Goal: Check status: Check status

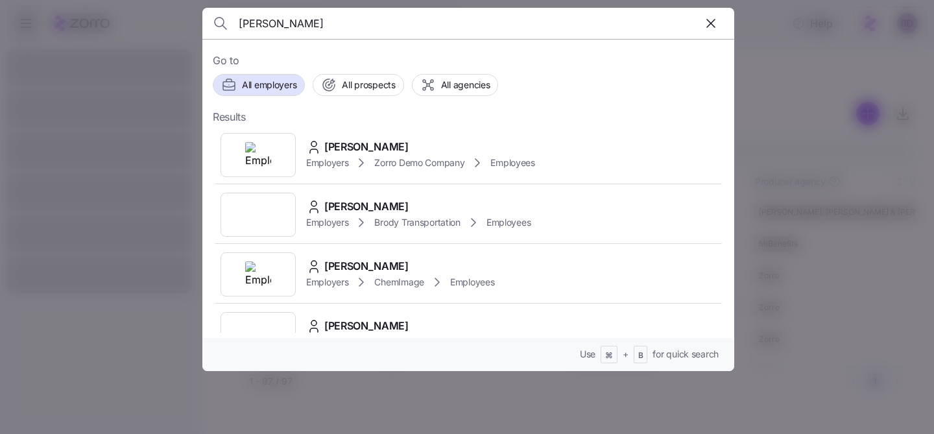
type input "[PERSON_NAME]"
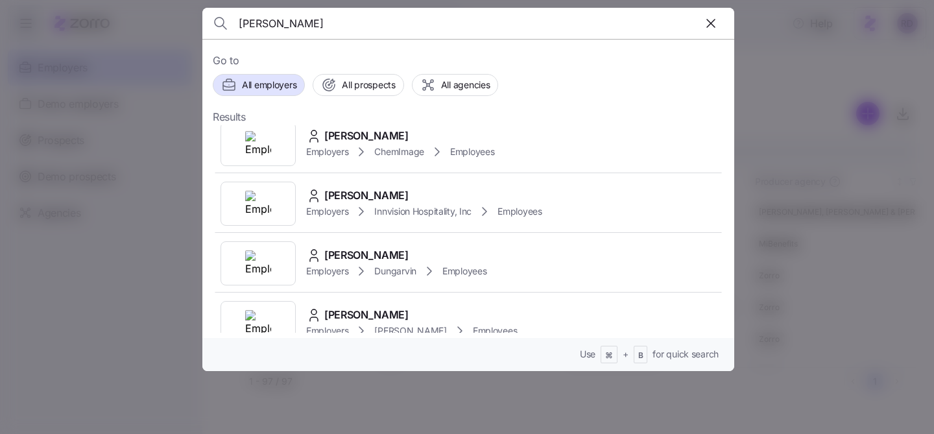
scroll to position [154, 0]
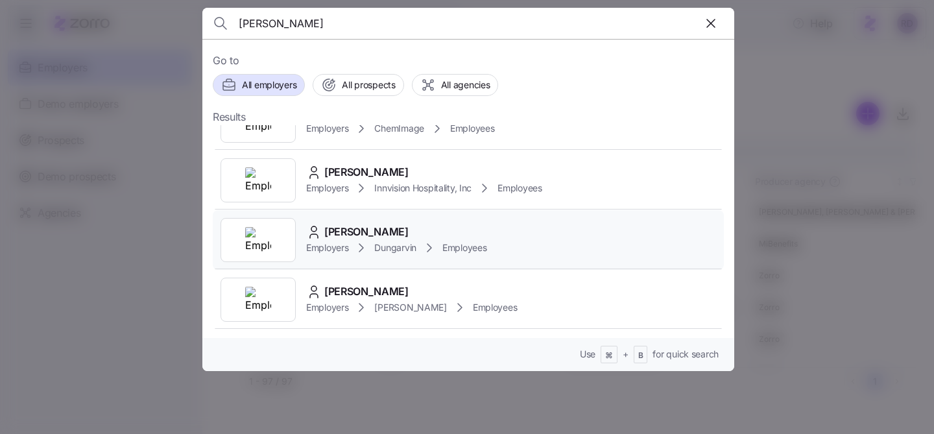
click at [519, 233] on div "[PERSON_NAME] Employers Dungarvin Employees" at bounding box center [468, 240] width 511 height 60
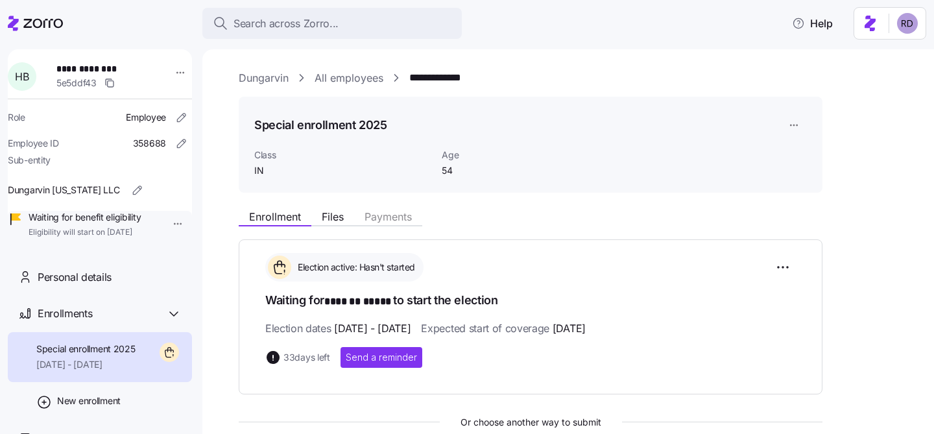
scroll to position [244, 0]
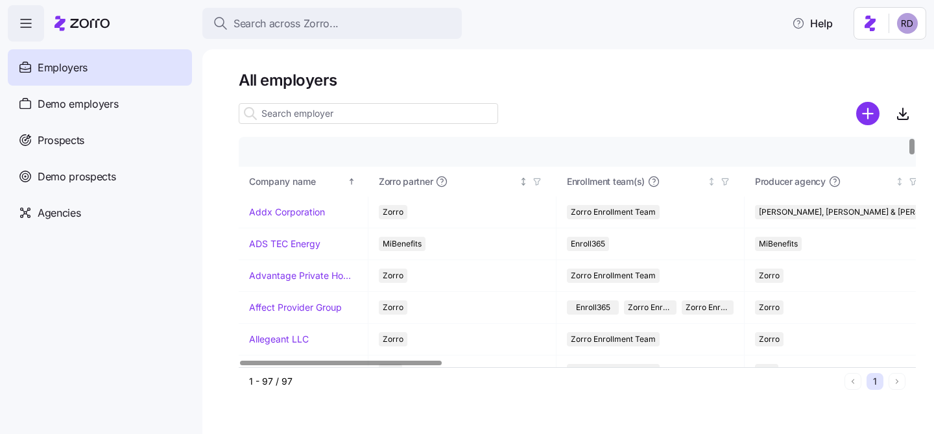
click at [536, 180] on icon "button" at bounding box center [536, 181] width 9 height 9
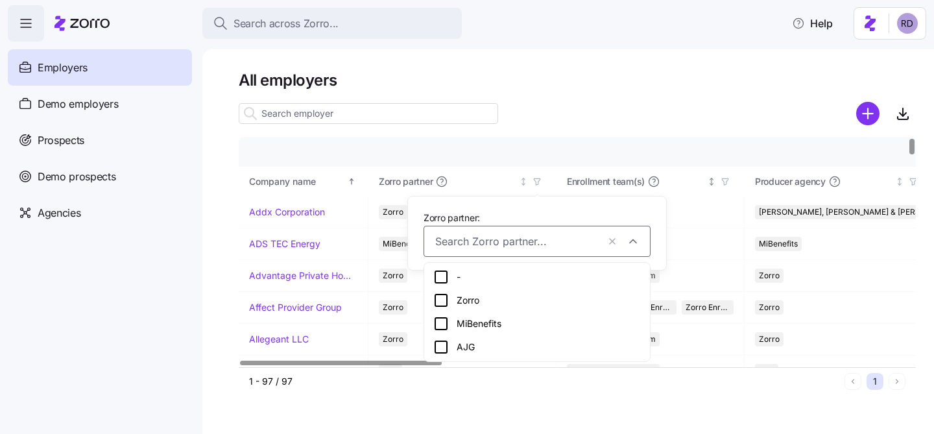
click at [720, 187] on span "button" at bounding box center [725, 181] width 14 height 14
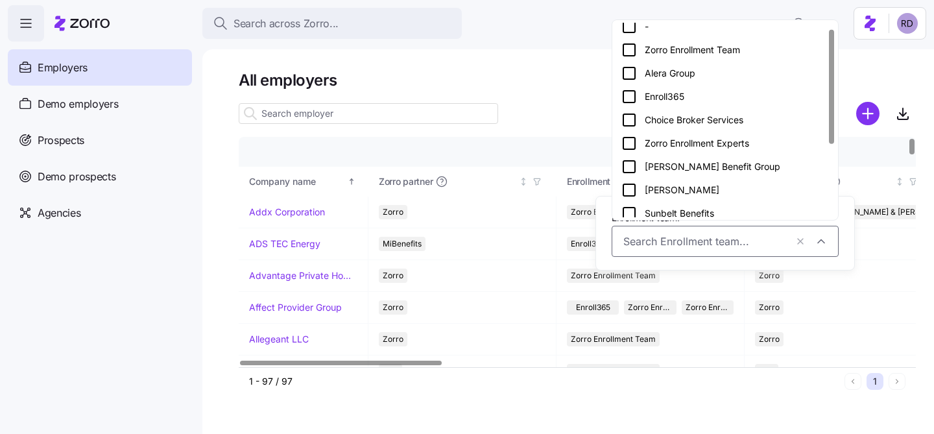
scroll to position [8, 0]
click at [629, 163] on icon at bounding box center [629, 166] width 16 height 16
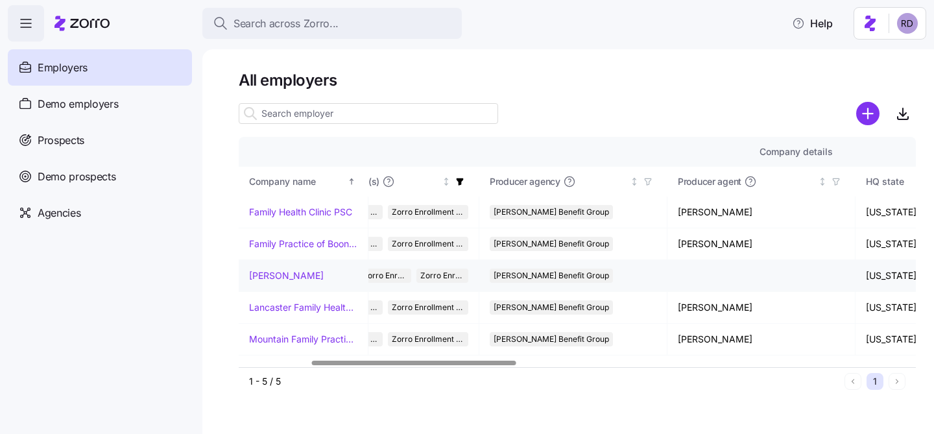
scroll to position [0, 0]
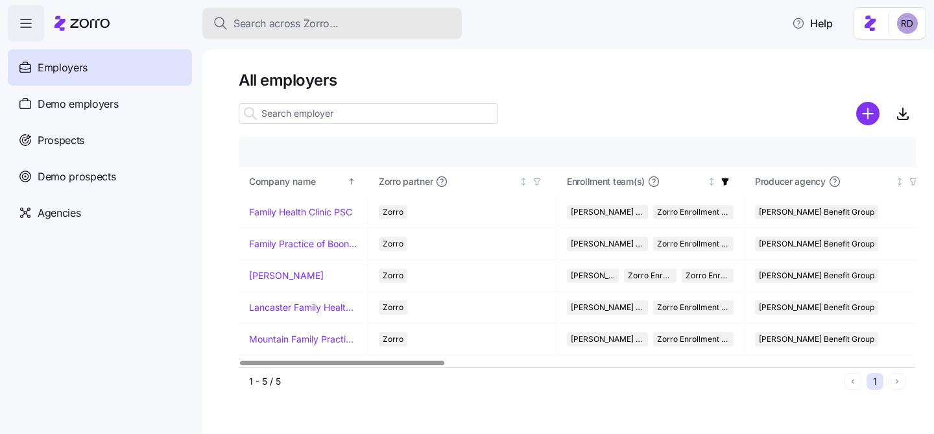
click at [284, 25] on span "Search across Zorro..." at bounding box center [285, 24] width 105 height 16
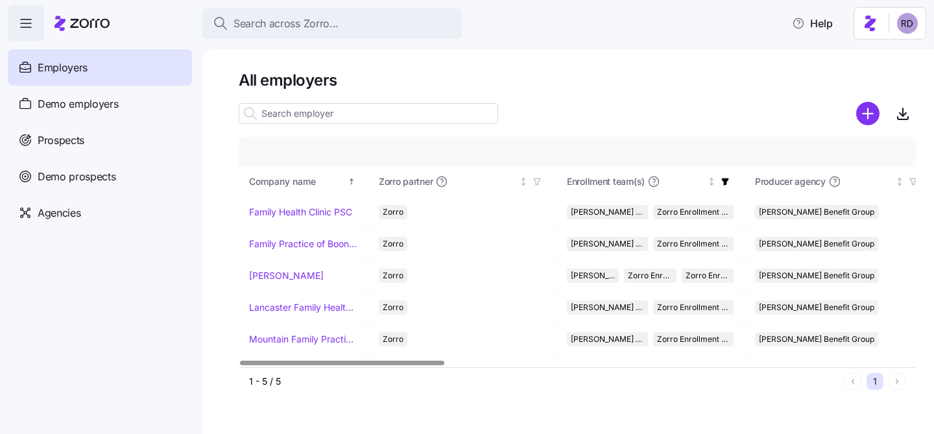
click at [253, 5] on div "Search across Zorro... Help" at bounding box center [467, 23] width 918 height 36
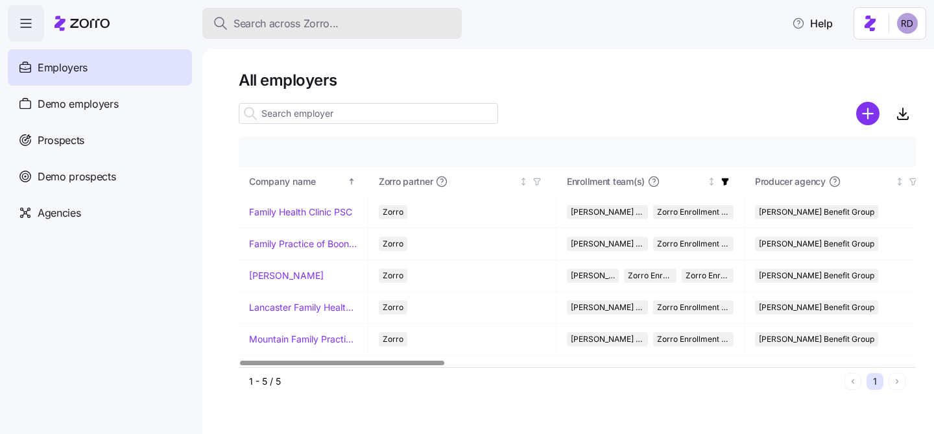
click at [253, 12] on button "Search across Zorro..." at bounding box center [331, 23] width 259 height 31
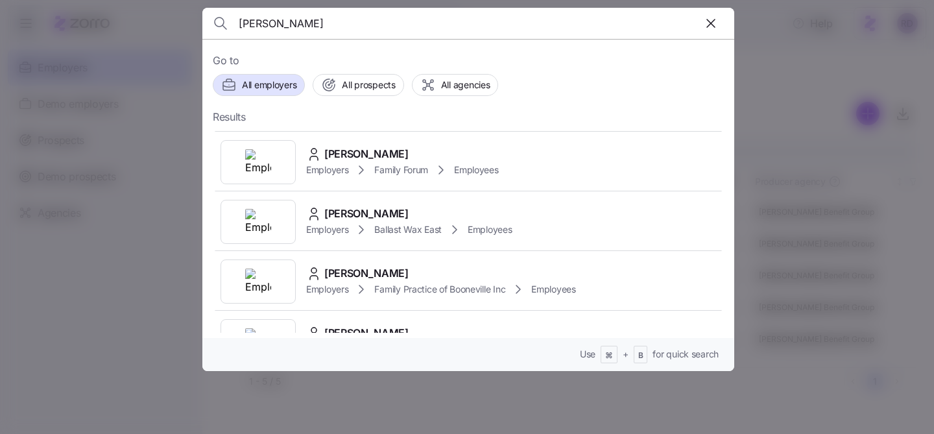
scroll to position [918, 0]
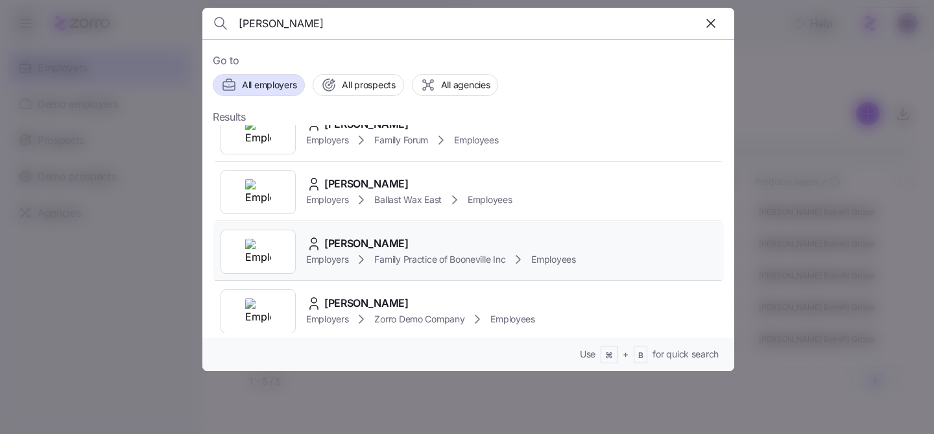
type input "[PERSON_NAME]"
click at [452, 237] on div "[PERSON_NAME]" at bounding box center [441, 243] width 270 height 16
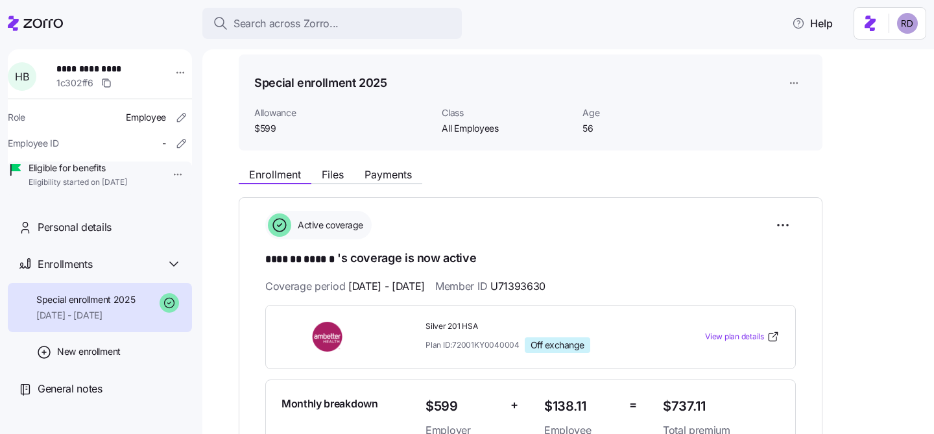
scroll to position [62, 0]
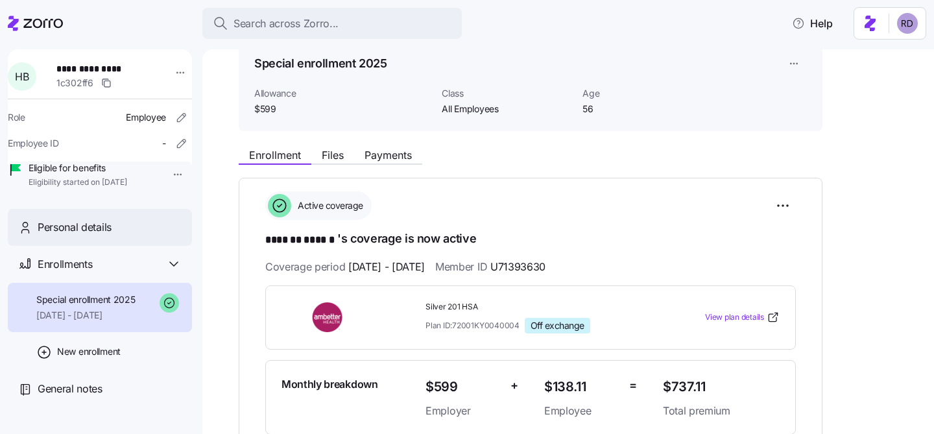
click at [89, 235] on span "Personal details" at bounding box center [75, 227] width 74 height 16
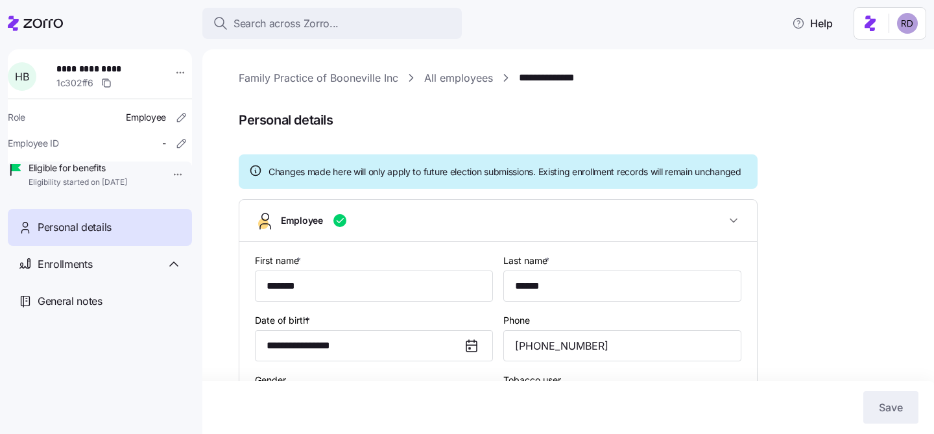
type input "All Employees"
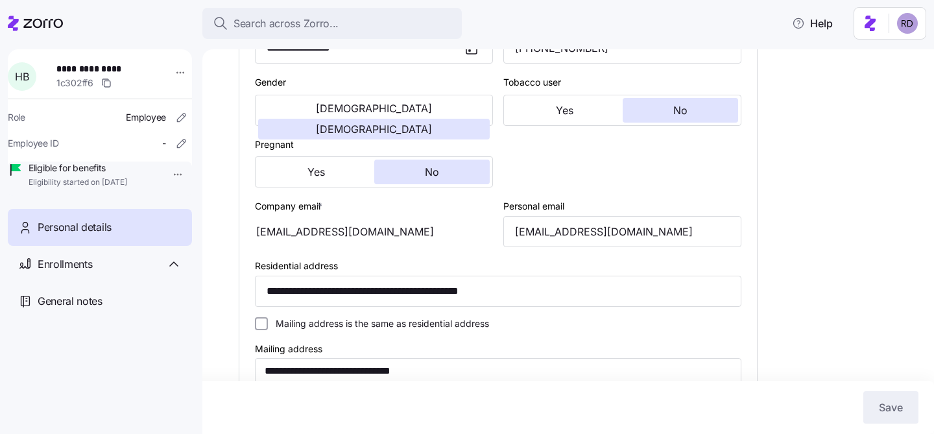
scroll to position [324, 0]
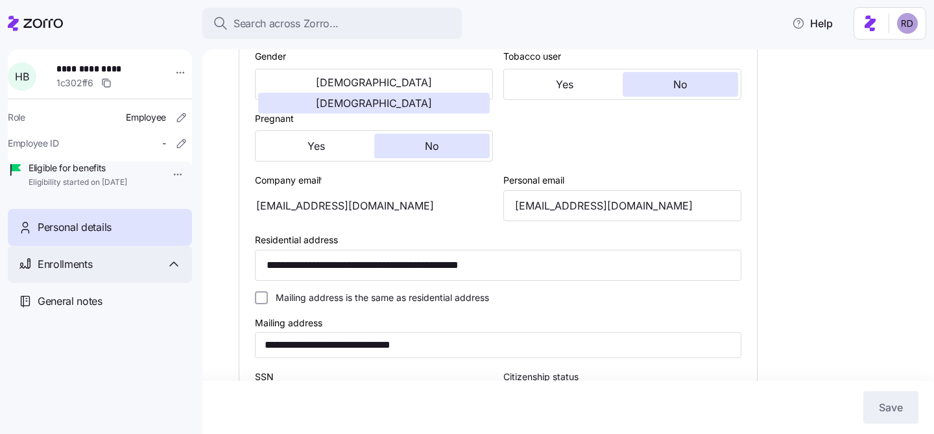
click at [105, 283] on div "Enrollments" at bounding box center [100, 264] width 184 height 37
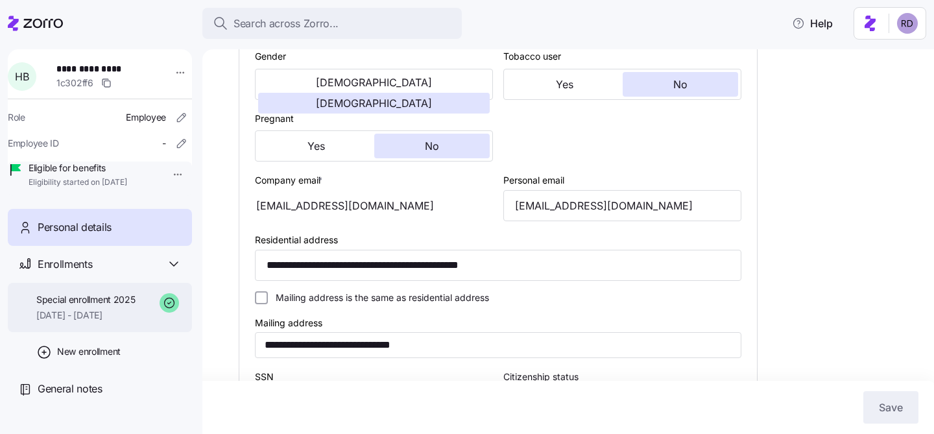
click at [104, 306] on span "Special enrollment 2025" at bounding box center [85, 299] width 99 height 13
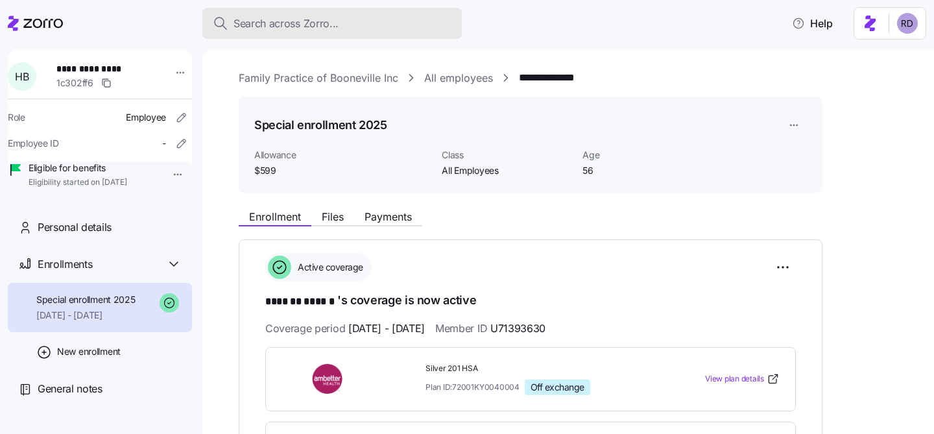
click at [291, 32] on button "Search across Zorro..." at bounding box center [331, 23] width 259 height 31
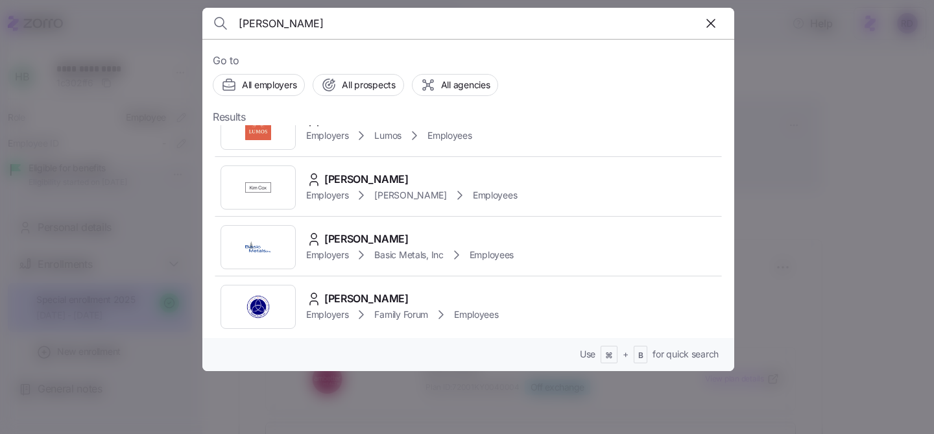
scroll to position [754, 0]
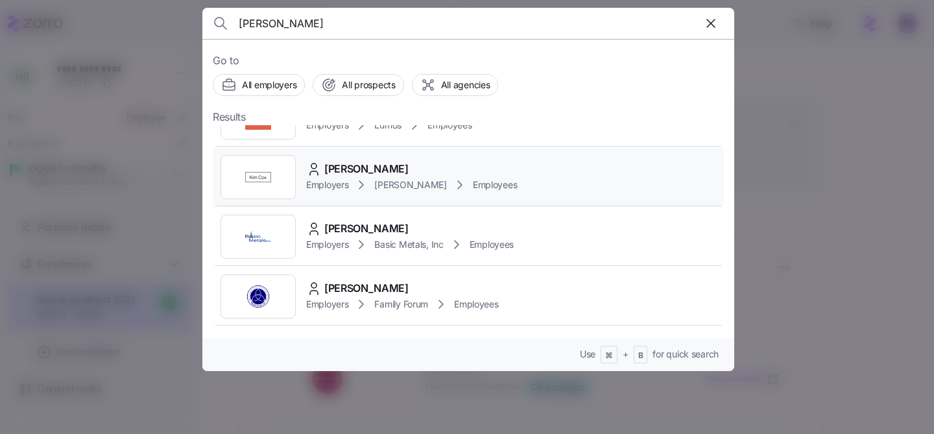
type input "[PERSON_NAME]"
click at [510, 176] on div "[PERSON_NAME] Employers [PERSON_NAME] Employees" at bounding box center [468, 177] width 511 height 60
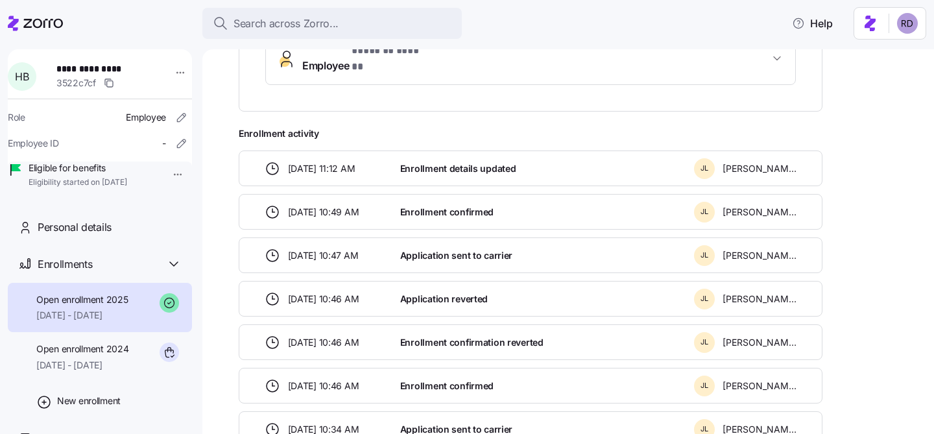
scroll to position [508, 0]
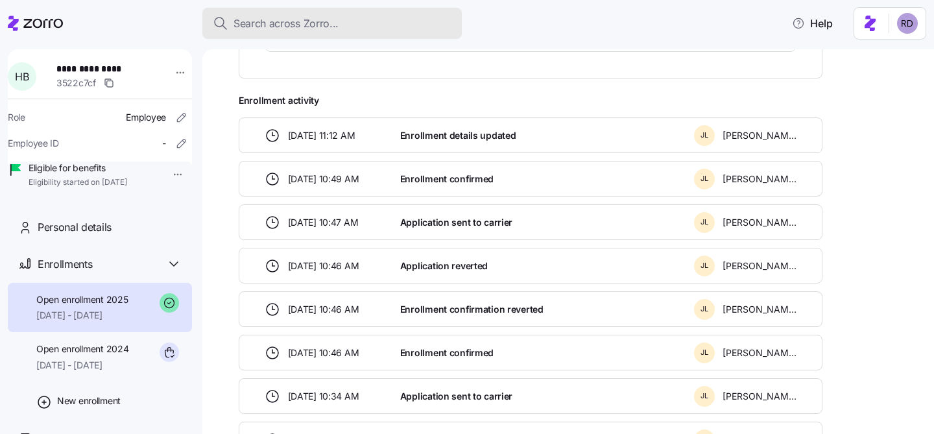
click at [370, 19] on div "Search across Zorro..." at bounding box center [332, 24] width 239 height 16
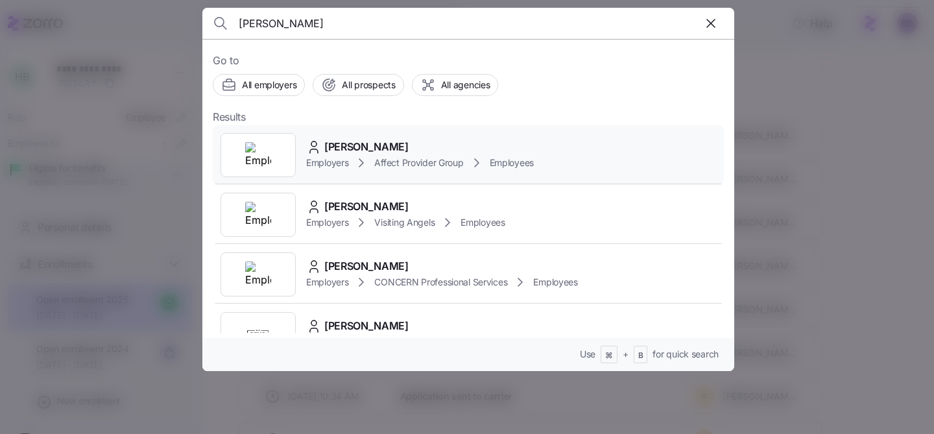
type input "[PERSON_NAME]"
click at [292, 143] on div at bounding box center [257, 155] width 75 height 44
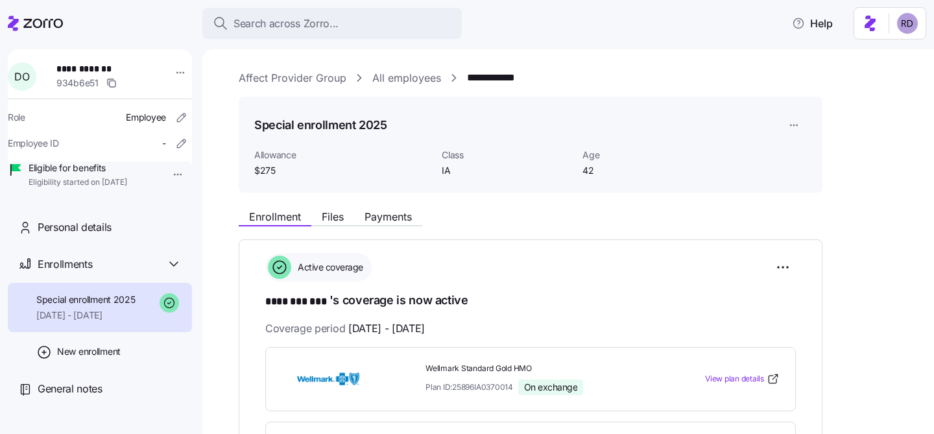
click at [281, 78] on link "Affect Provider Group" at bounding box center [293, 78] width 108 height 16
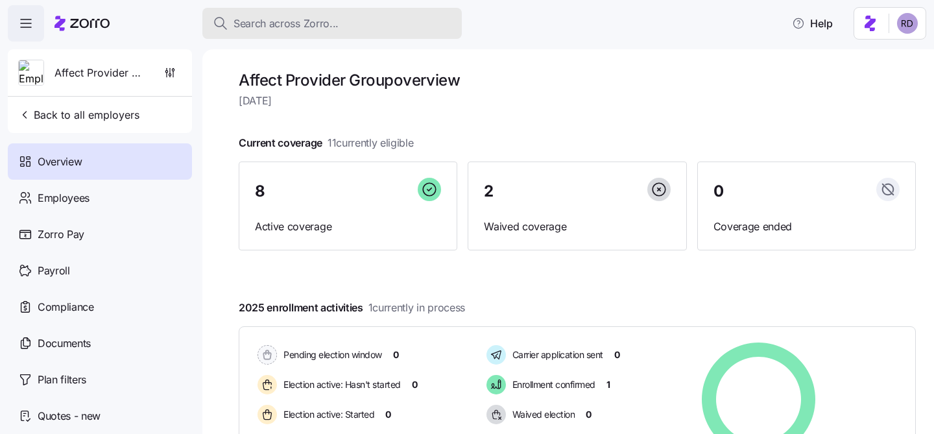
click at [279, 23] on span "Search across Zorro..." at bounding box center [285, 24] width 105 height 16
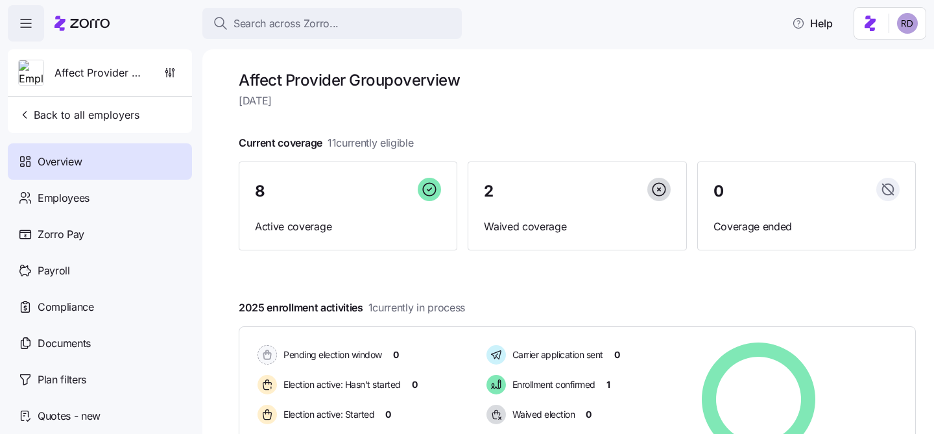
click at [25, 14] on span "button" at bounding box center [25, 23] width 35 height 35
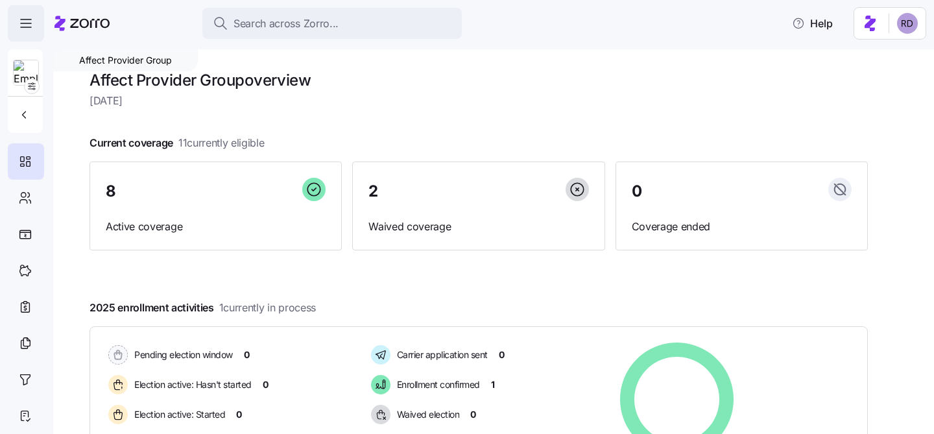
click at [18, 19] on icon "button" at bounding box center [26, 24] width 16 height 16
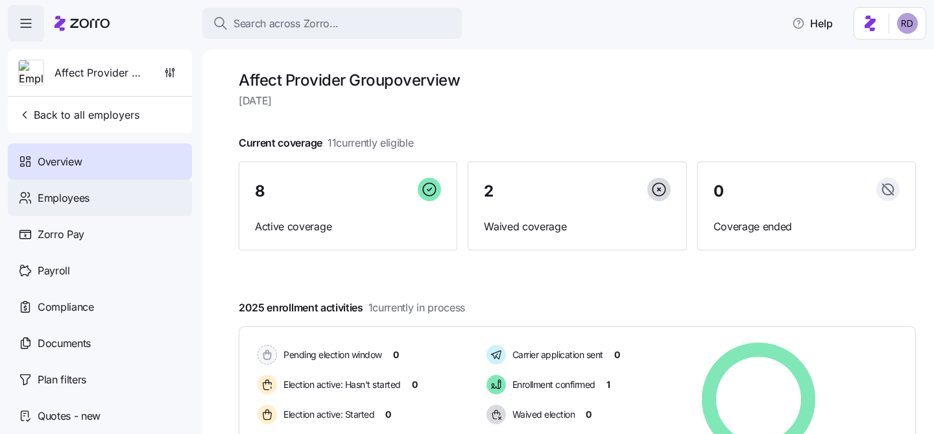
click at [75, 195] on span "Employees" at bounding box center [64, 198] width 52 height 16
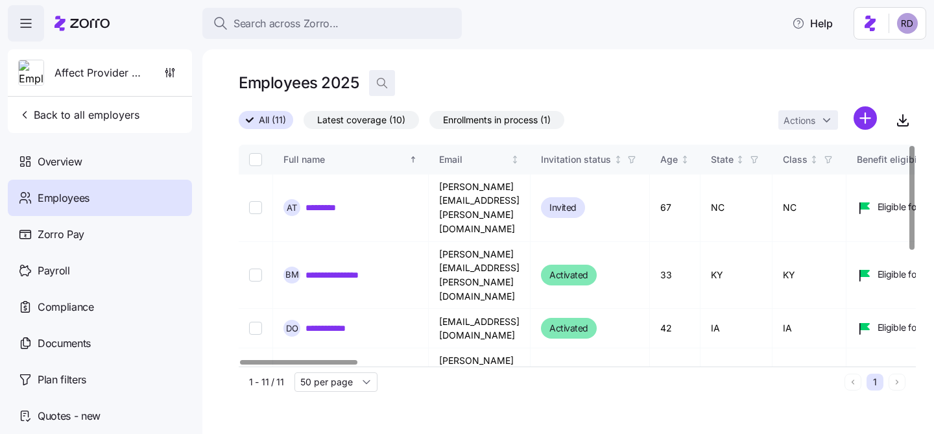
click at [386, 82] on icon "button" at bounding box center [381, 83] width 13 height 13
click at [25, 27] on icon "button" at bounding box center [26, 27] width 10 height 0
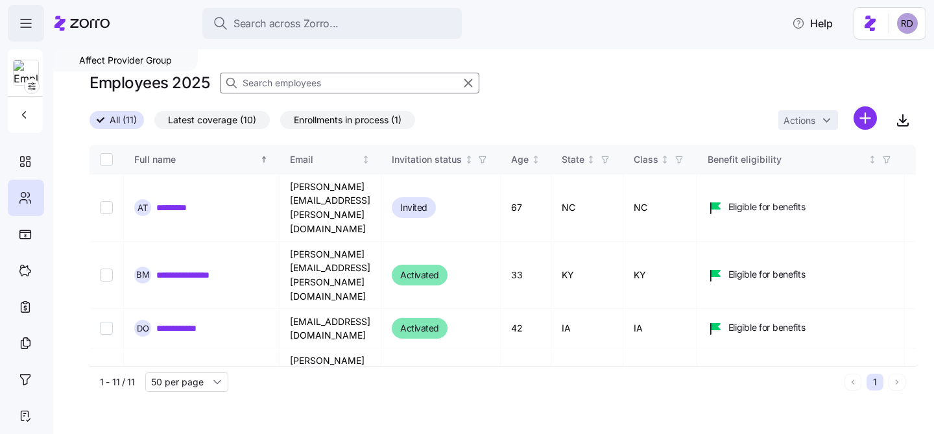
click at [27, 27] on icon "button" at bounding box center [26, 24] width 16 height 16
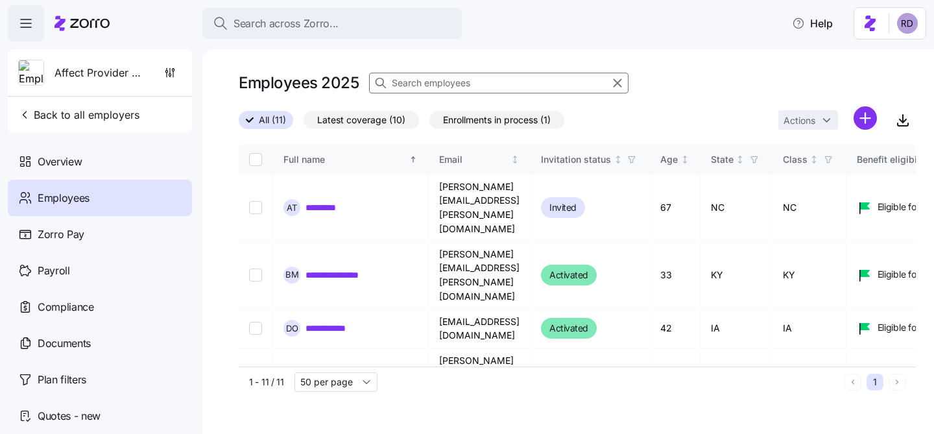
click at [40, 130] on div "Affect Provider Group Back to all employers" at bounding box center [100, 91] width 184 height 84
click at [45, 120] on span "Back to all employers" at bounding box center [78, 115] width 121 height 16
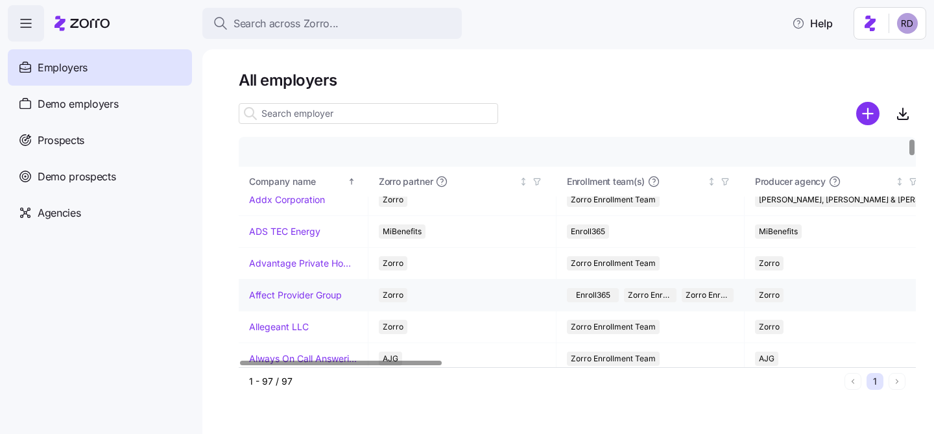
scroll to position [12, 6]
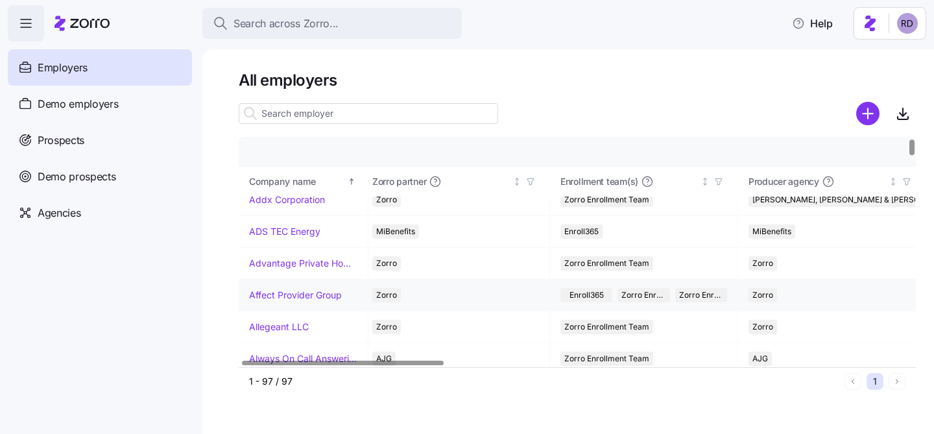
click at [314, 297] on link "Affect Provider Group" at bounding box center [295, 295] width 93 height 13
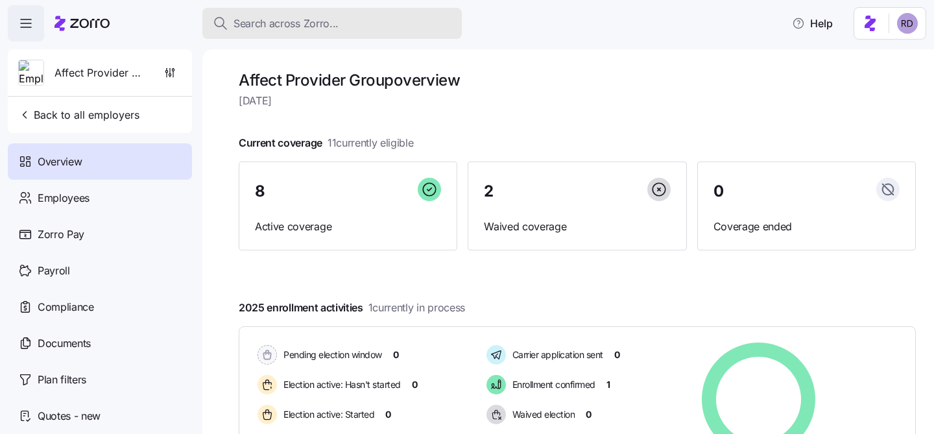
click at [277, 25] on span "Search across Zorro..." at bounding box center [285, 24] width 105 height 16
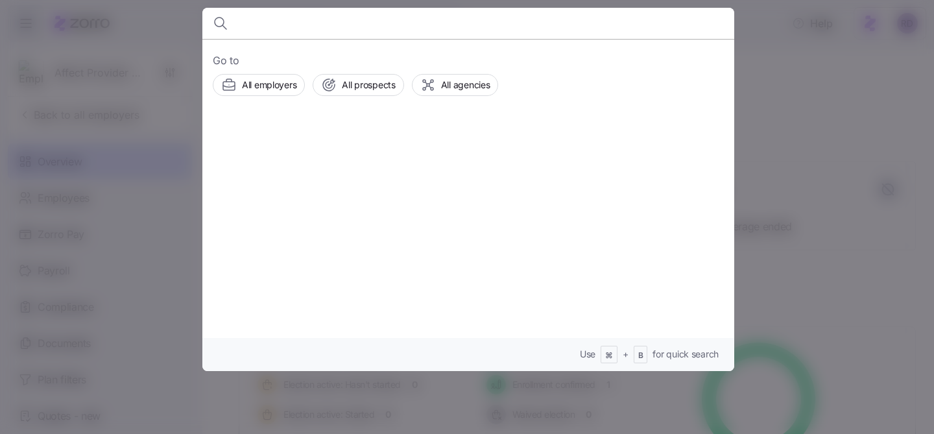
click at [158, 43] on div at bounding box center [467, 217] width 934 height 434
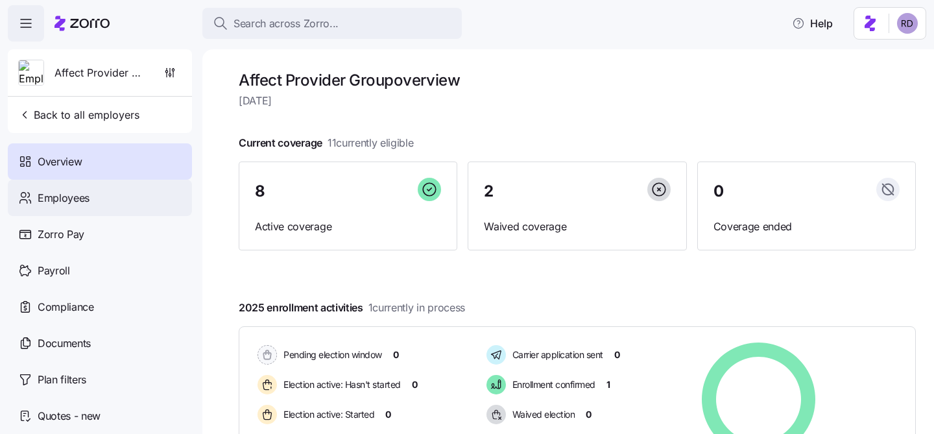
click at [102, 196] on div "Employees" at bounding box center [100, 198] width 184 height 36
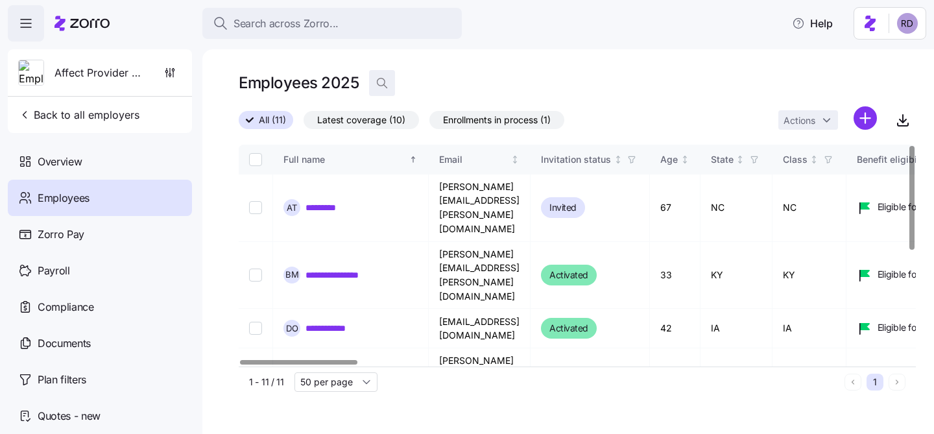
click at [385, 89] on span "button" at bounding box center [382, 83] width 25 height 25
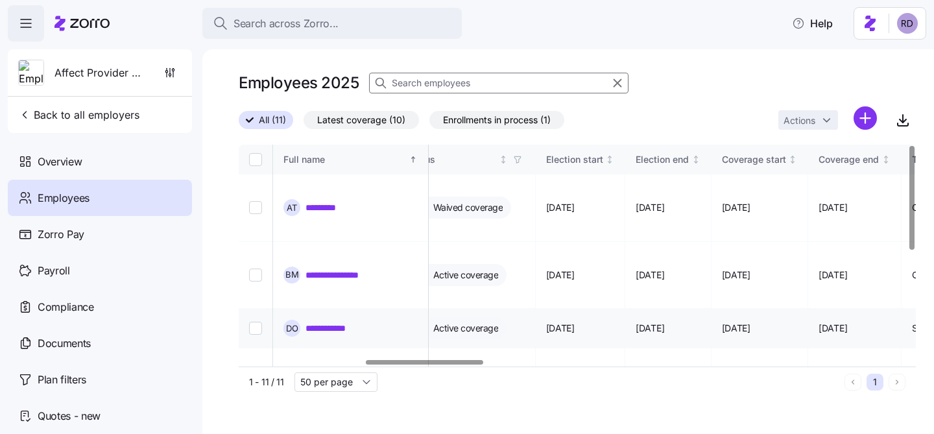
scroll to position [0, 604]
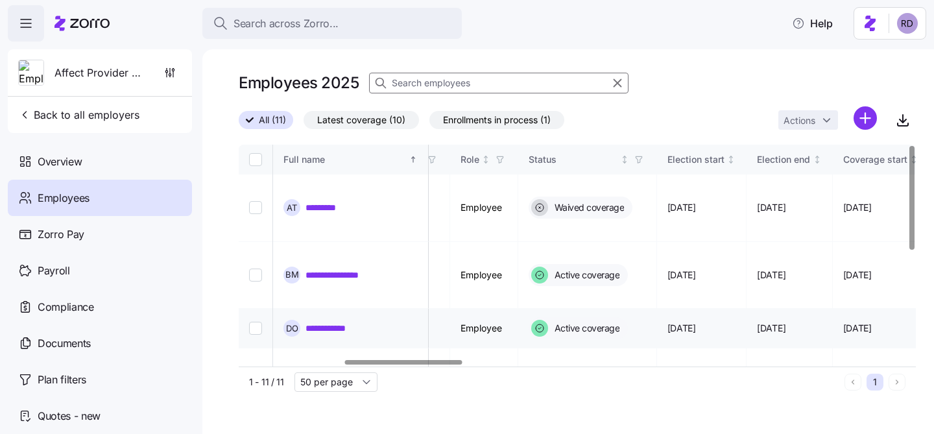
click at [352, 322] on link "**********" at bounding box center [333, 328] width 57 height 13
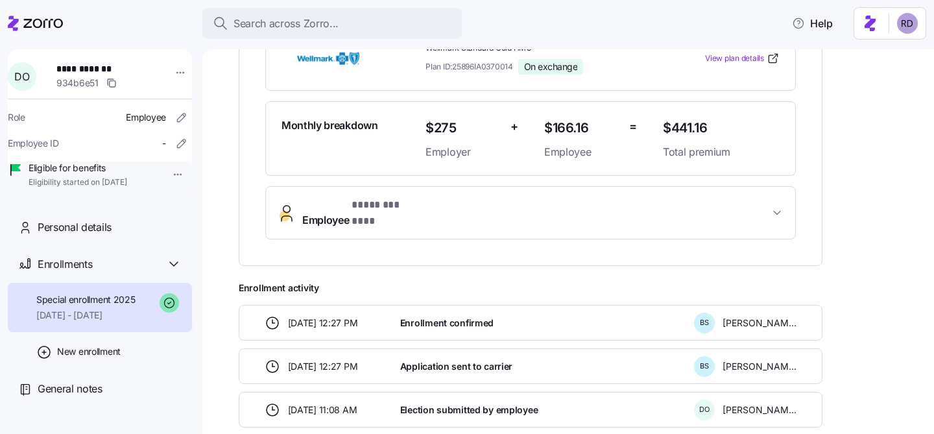
scroll to position [13, 0]
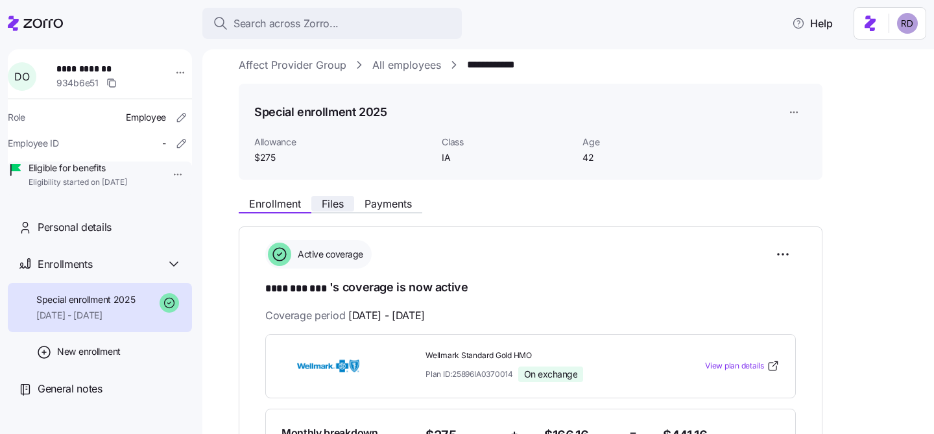
click at [340, 203] on span "Files" at bounding box center [333, 203] width 22 height 10
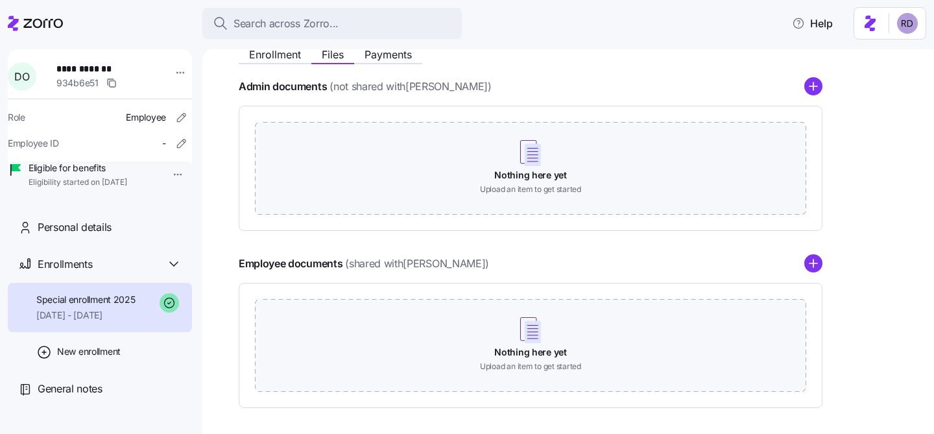
scroll to position [94, 0]
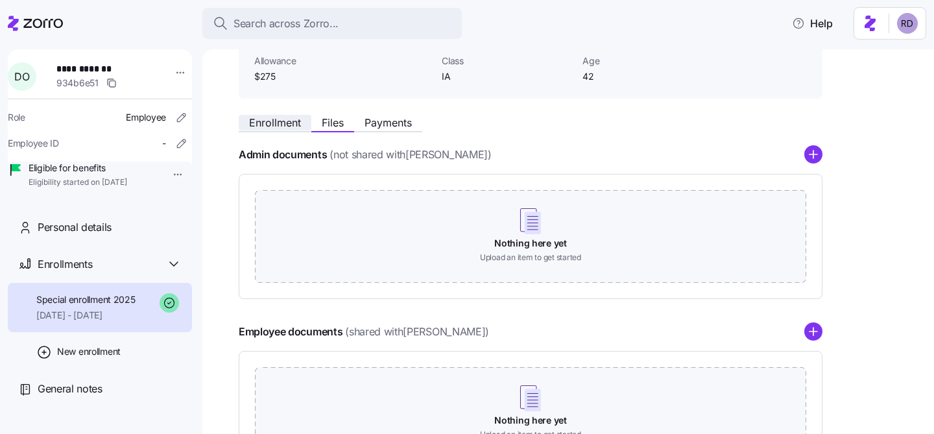
click at [295, 119] on span "Enrollment" at bounding box center [275, 122] width 52 height 10
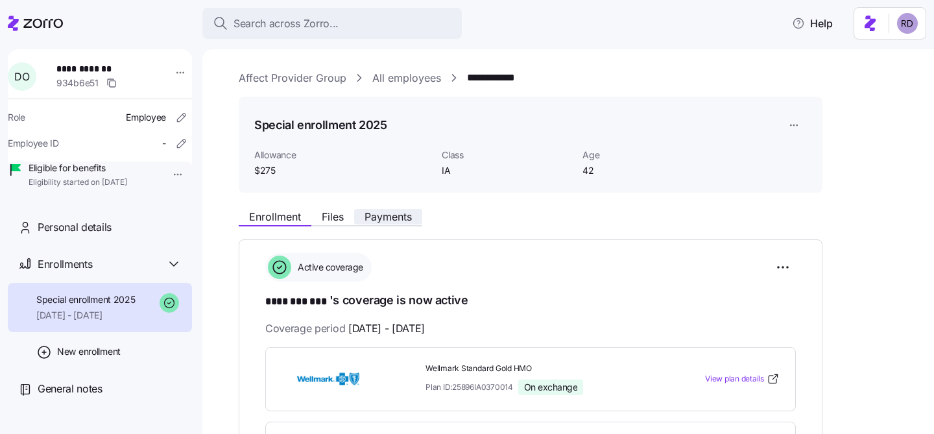
click at [377, 215] on span "Payments" at bounding box center [387, 216] width 47 height 10
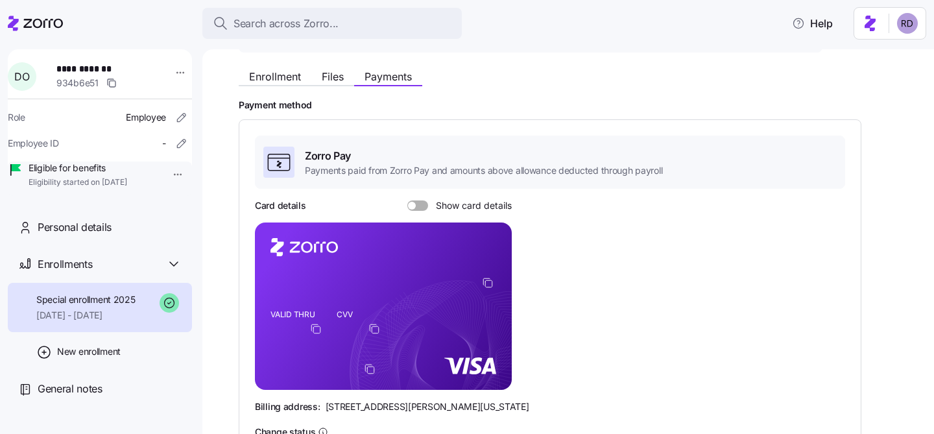
scroll to position [128, 0]
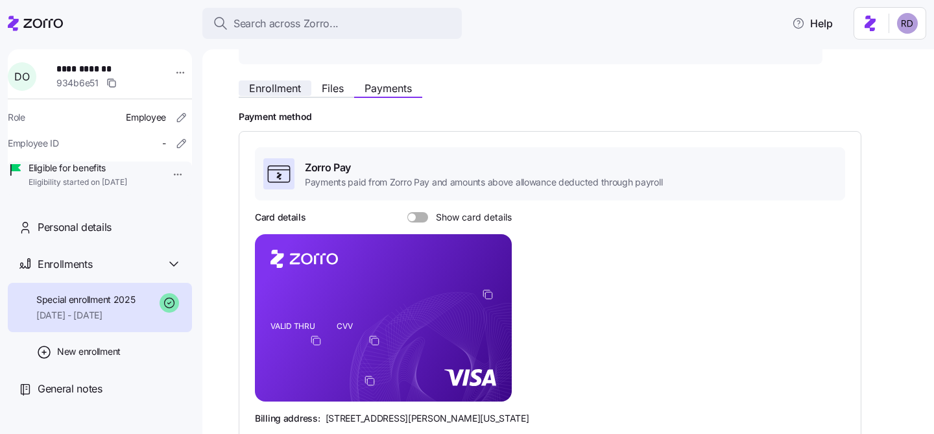
click at [298, 86] on span "Enrollment" at bounding box center [275, 88] width 52 height 10
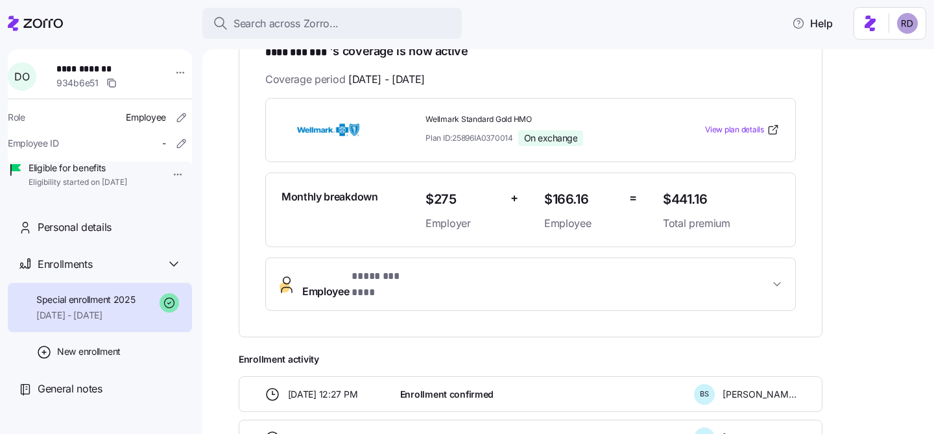
scroll to position [418, 0]
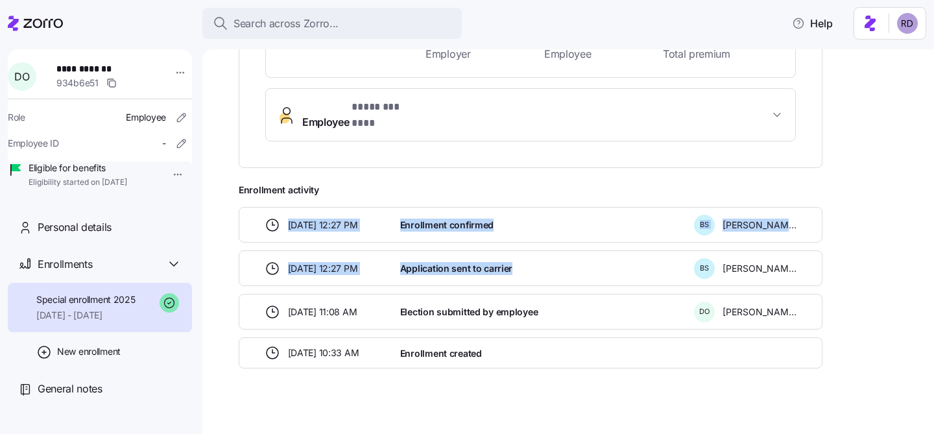
drag, startPoint x: 289, startPoint y: 212, endPoint x: 441, endPoint y: 274, distance: 164.6
click at [441, 274] on div "[DATE] 12:27 PM Enrollment confirmed B S [PERSON_NAME] [DATE] 12:27 PM Applicat…" at bounding box center [531, 287] width 584 height 161
click at [357, 262] on span "[DATE] 12:27 PM" at bounding box center [323, 268] width 70 height 13
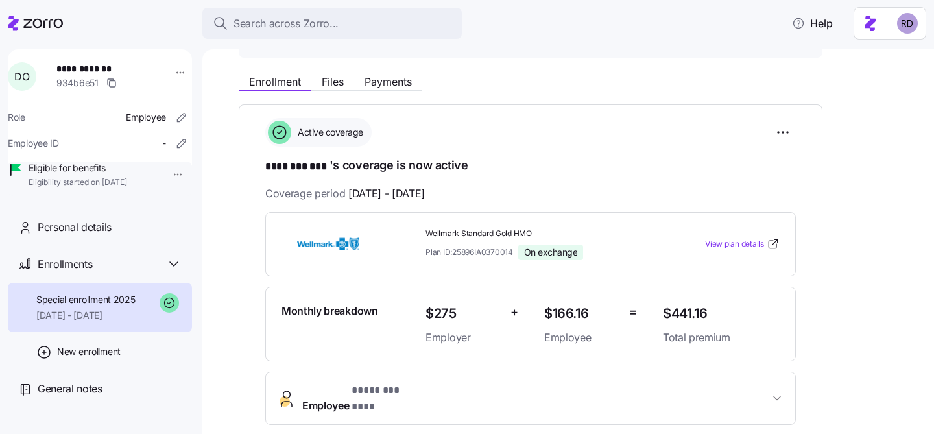
scroll to position [0, 0]
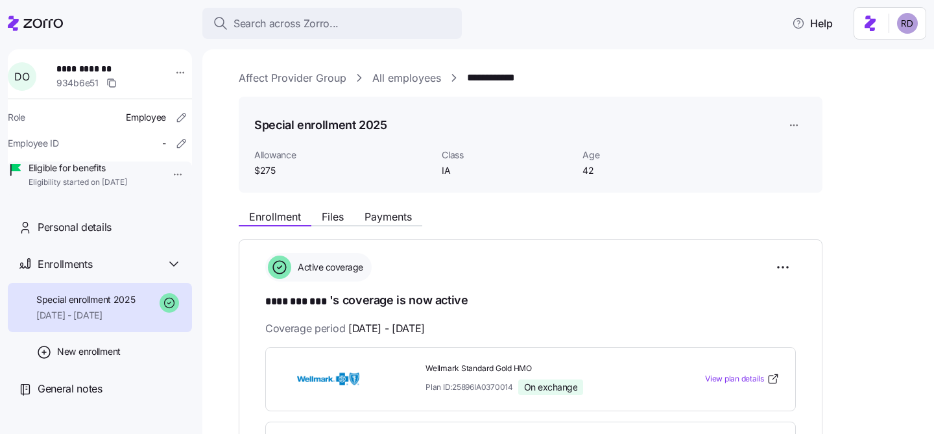
click at [395, 77] on link "All employees" at bounding box center [406, 78] width 69 height 16
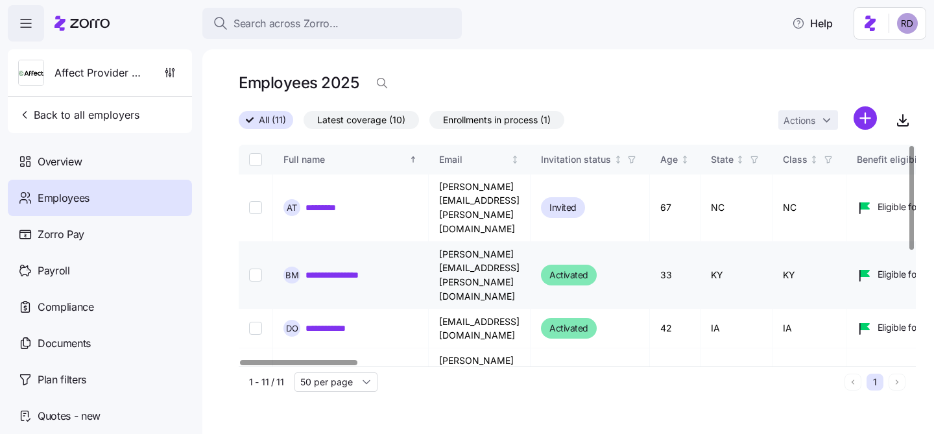
click at [344, 268] on link "**********" at bounding box center [342, 274] width 74 height 13
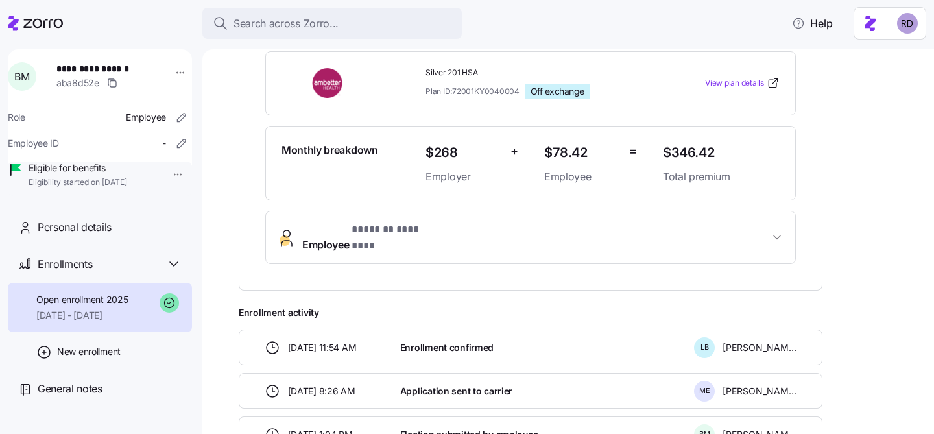
scroll to position [467, 0]
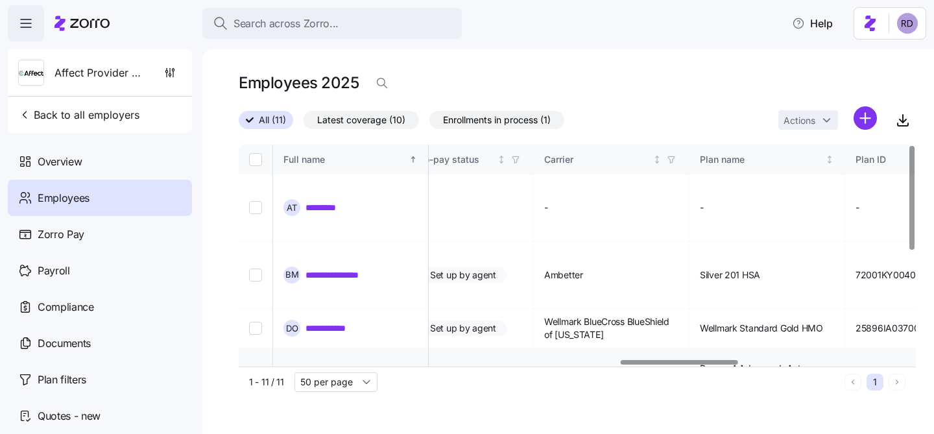
scroll to position [0, 2207]
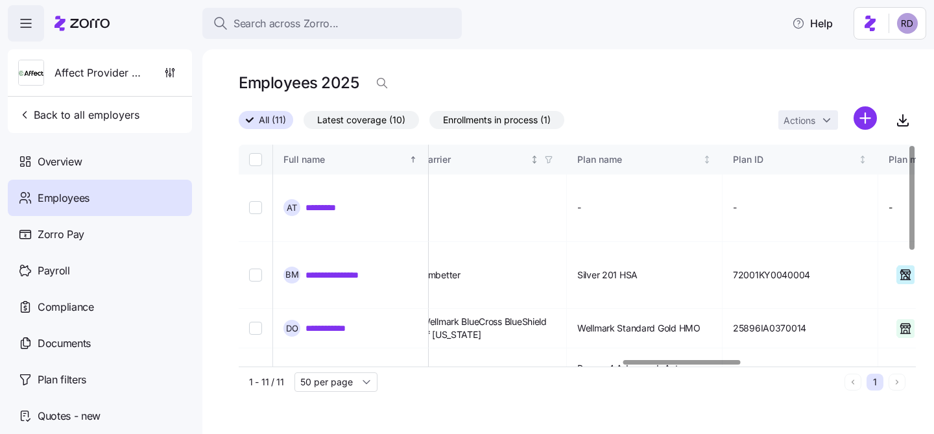
click at [553, 158] on icon "button" at bounding box center [548, 159] width 9 height 9
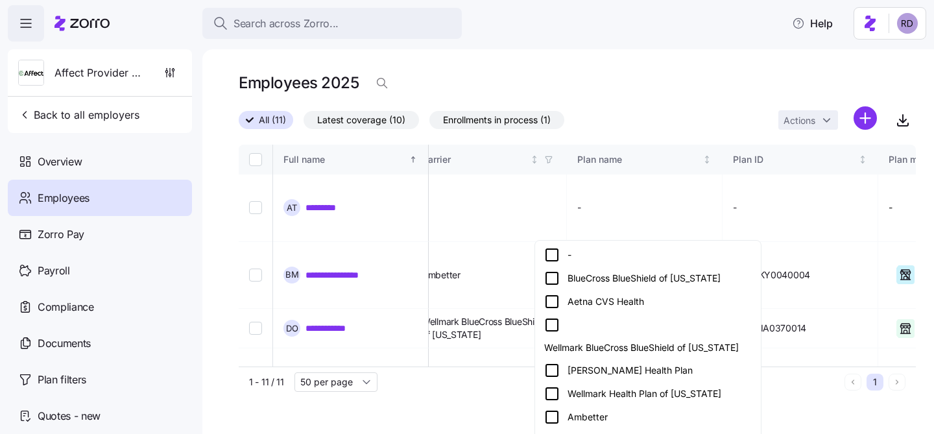
click at [649, 318] on div "Wellmark BlueCross BlueShield of [US_STATE]" at bounding box center [648, 336] width 208 height 38
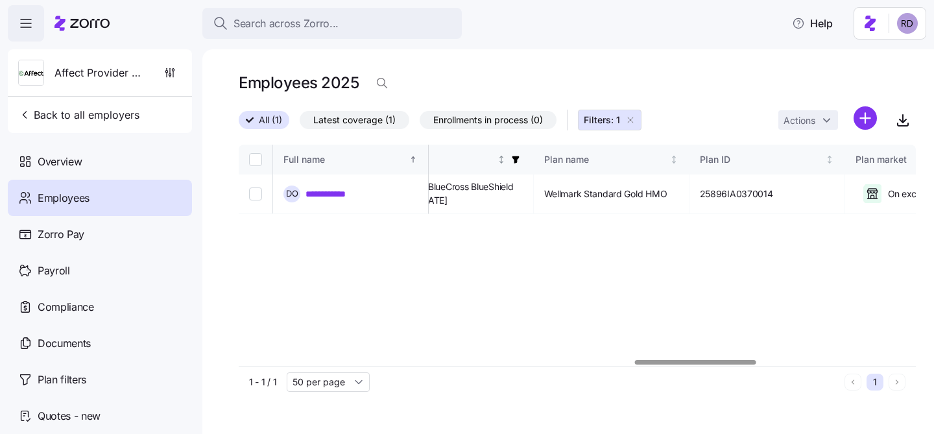
click at [519, 161] on icon "button" at bounding box center [515, 159] width 7 height 7
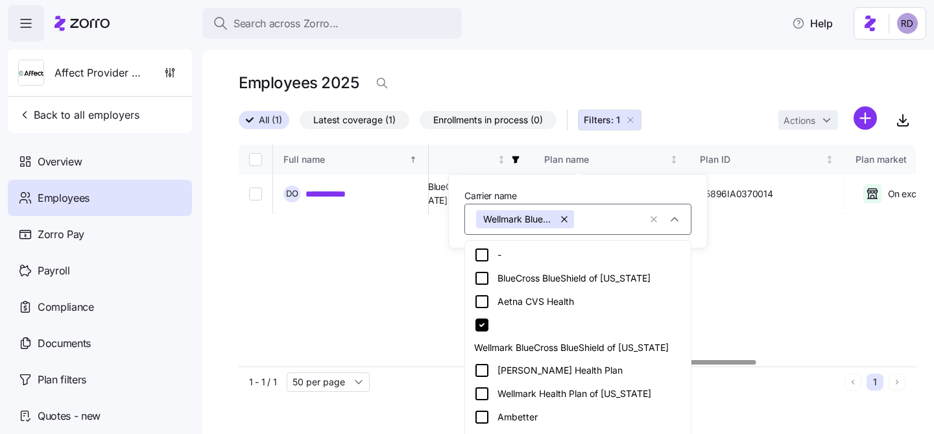
click at [529, 386] on div "Wellmark Health Plan of [US_STATE]" at bounding box center [578, 394] width 208 height 16
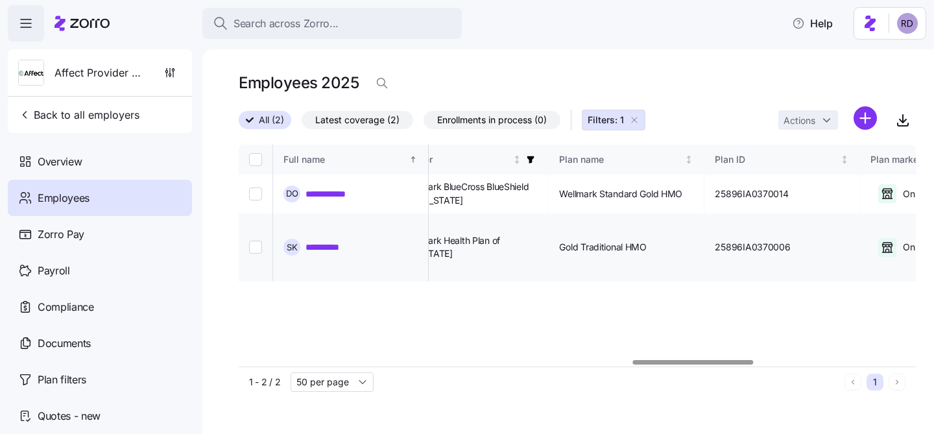
click at [332, 241] on link "**********" at bounding box center [328, 247] width 47 height 13
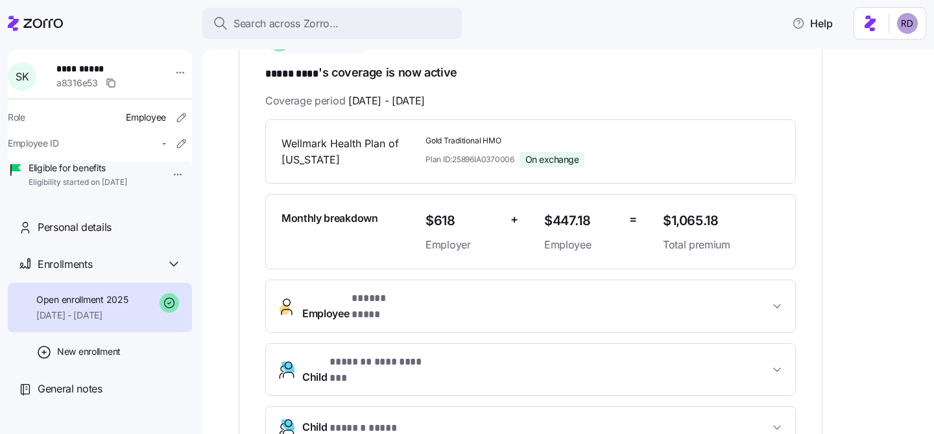
scroll to position [48, 0]
